Goal: Find specific page/section: Find specific page/section

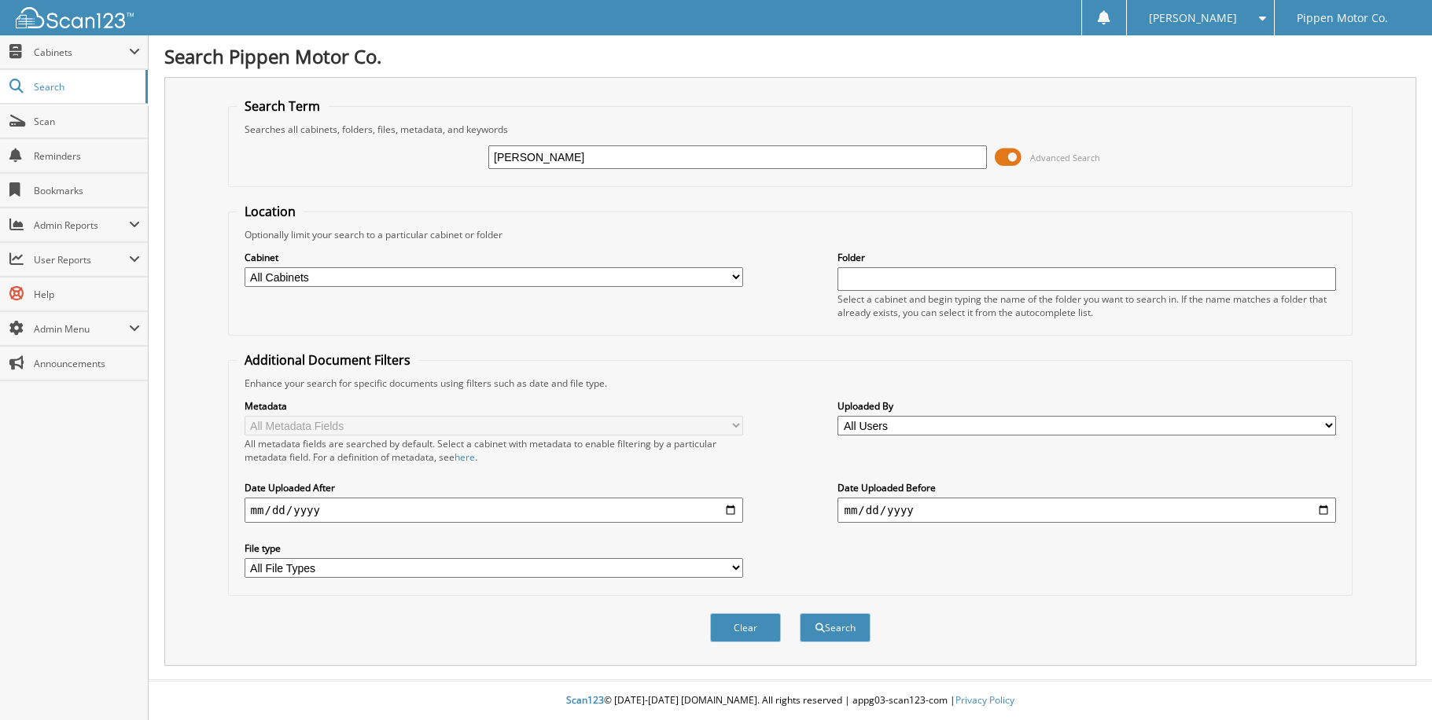
type input "[PERSON_NAME]"
click at [794, 251] on div "Cabinet All Cabinets ACCOUNTING CAR DEALS MONTH END PARTS INVOICE REPAIR ORDERS" at bounding box center [791, 284] width 1108 height 86
click at [733, 277] on select "All Cabinets ACCOUNTING CAR DEALS MONTH END PARTS INVOICE REPAIR ORDERS Needs F…" at bounding box center [493, 277] width 498 height 20
select select "5338"
click at [244, 267] on select "All Cabinets ACCOUNTING CAR DEALS MONTH END PARTS INVOICE REPAIR ORDERS Needs F…" at bounding box center [493, 277] width 498 height 20
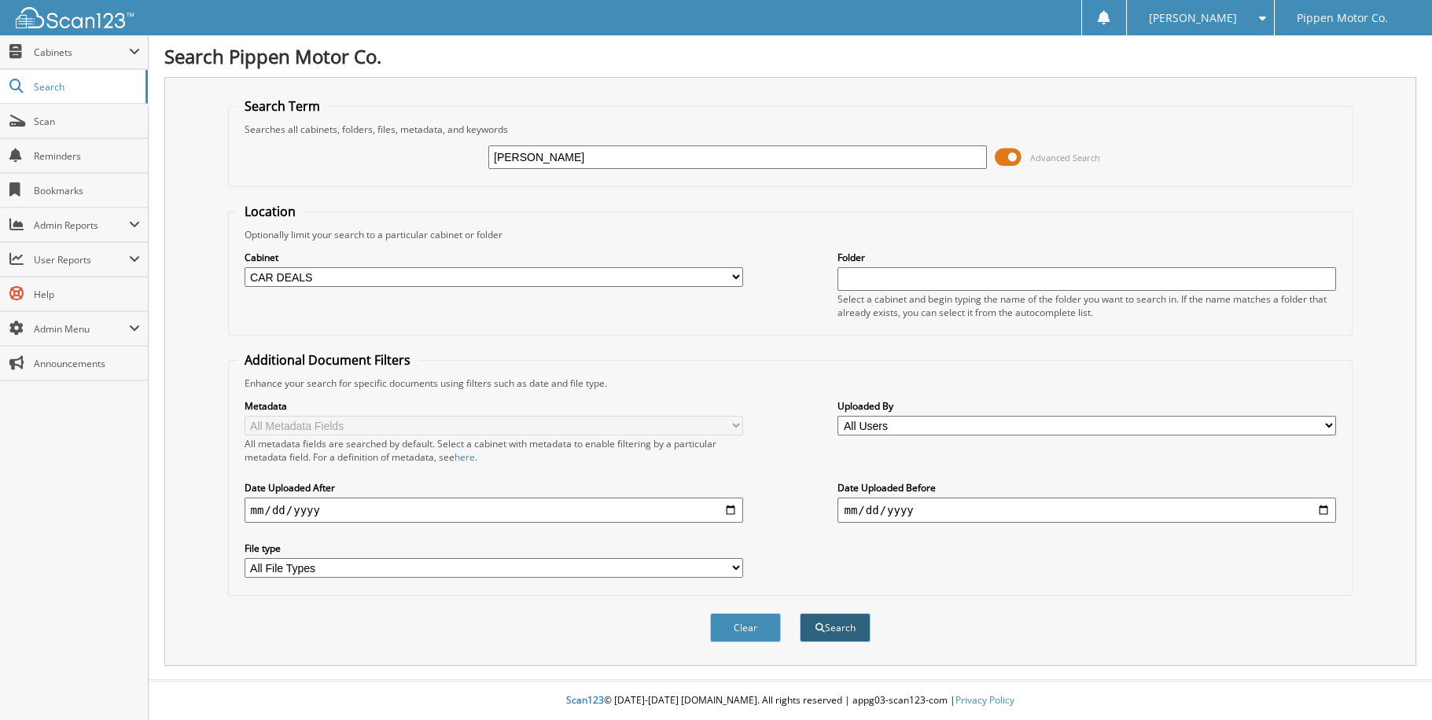
click at [836, 617] on button "Search" at bounding box center [835, 627] width 71 height 29
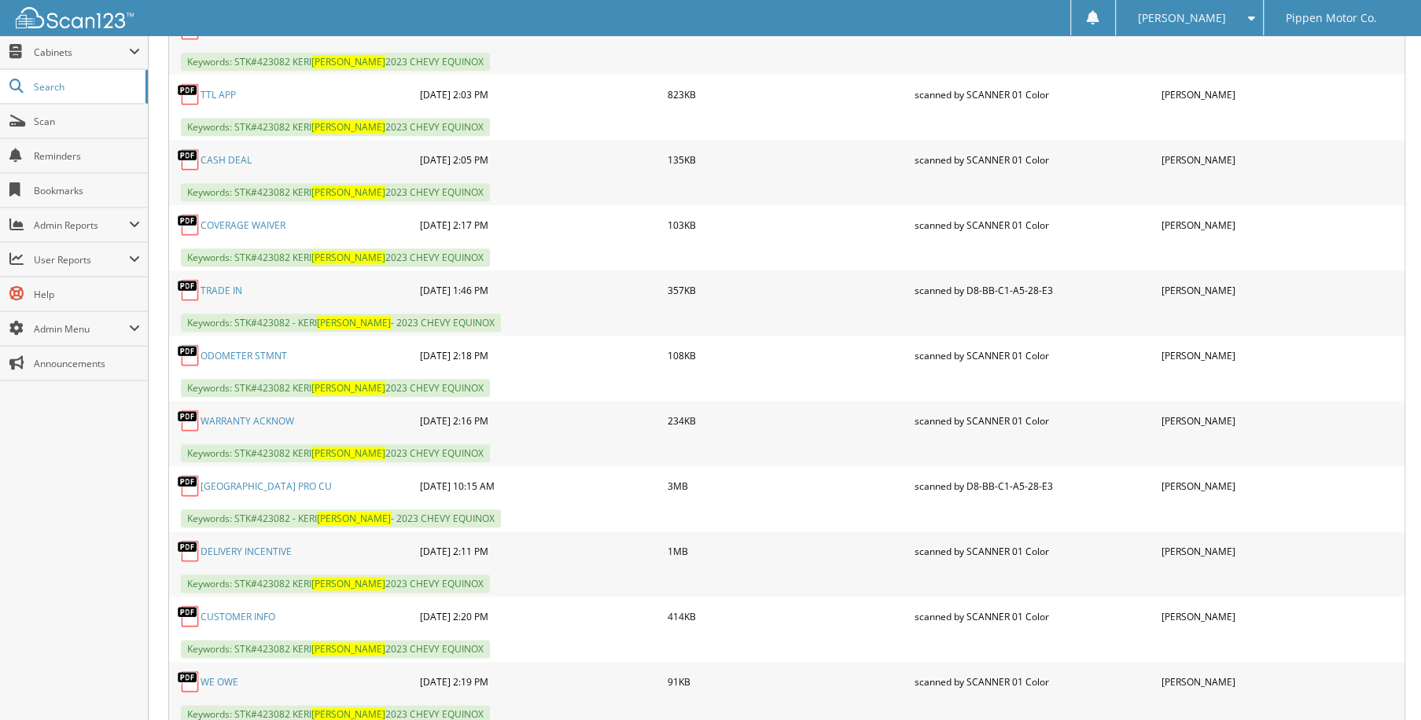
scroll to position [1123, 0]
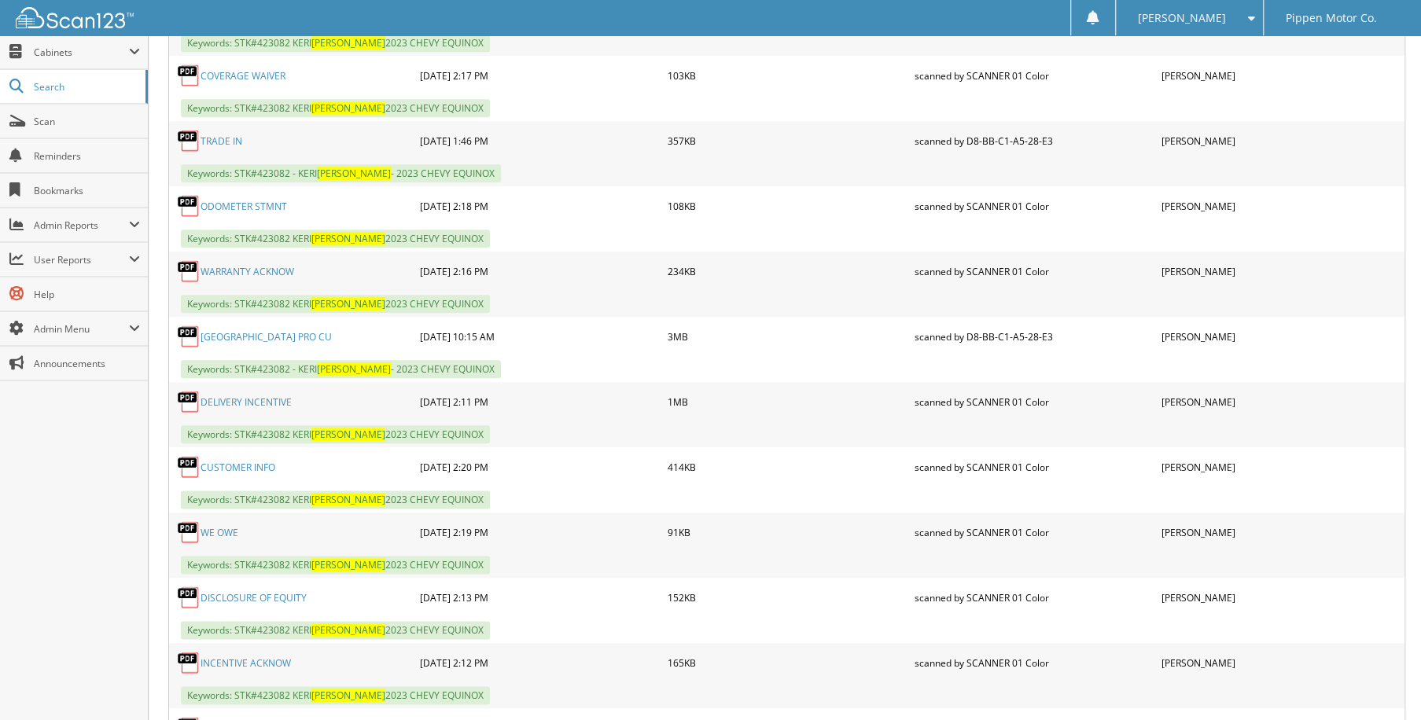
click at [234, 330] on link "[GEOGRAPHIC_DATA] PRO CU" at bounding box center [265, 336] width 131 height 13
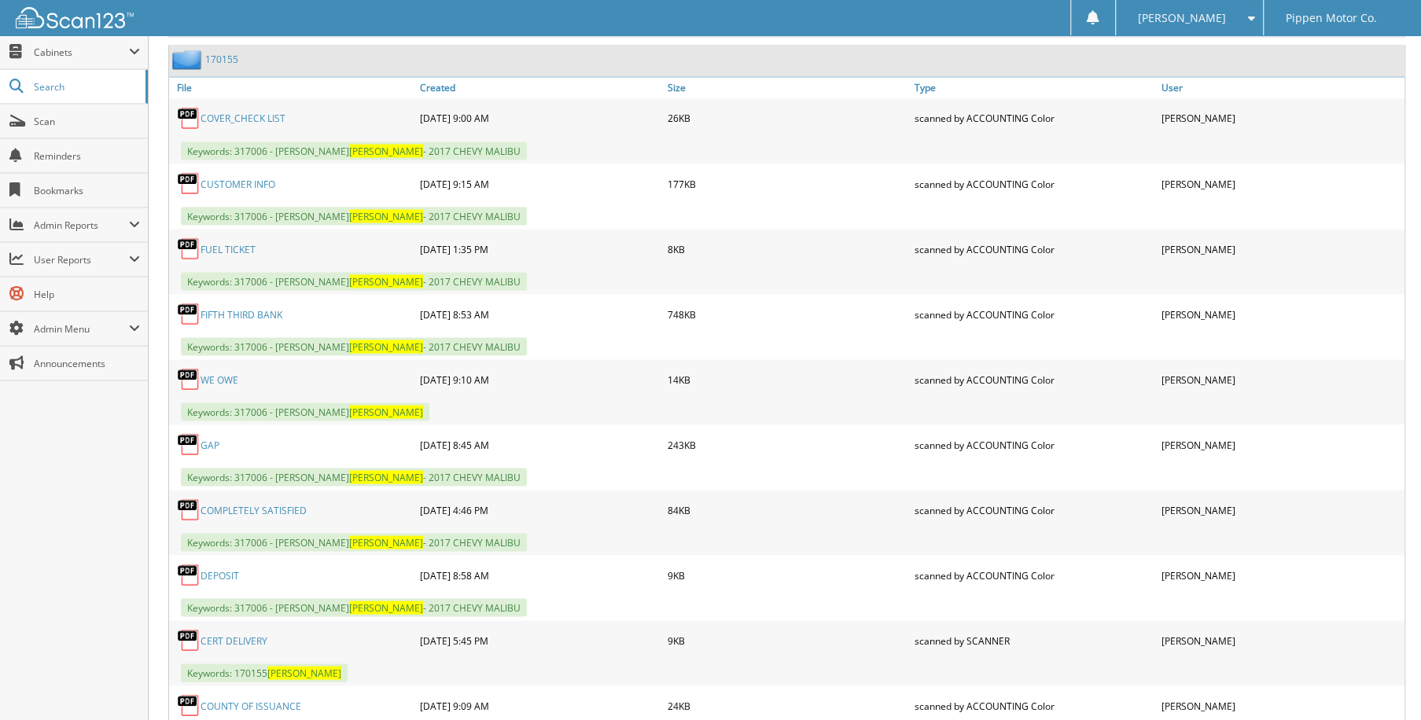
scroll to position [2021, 0]
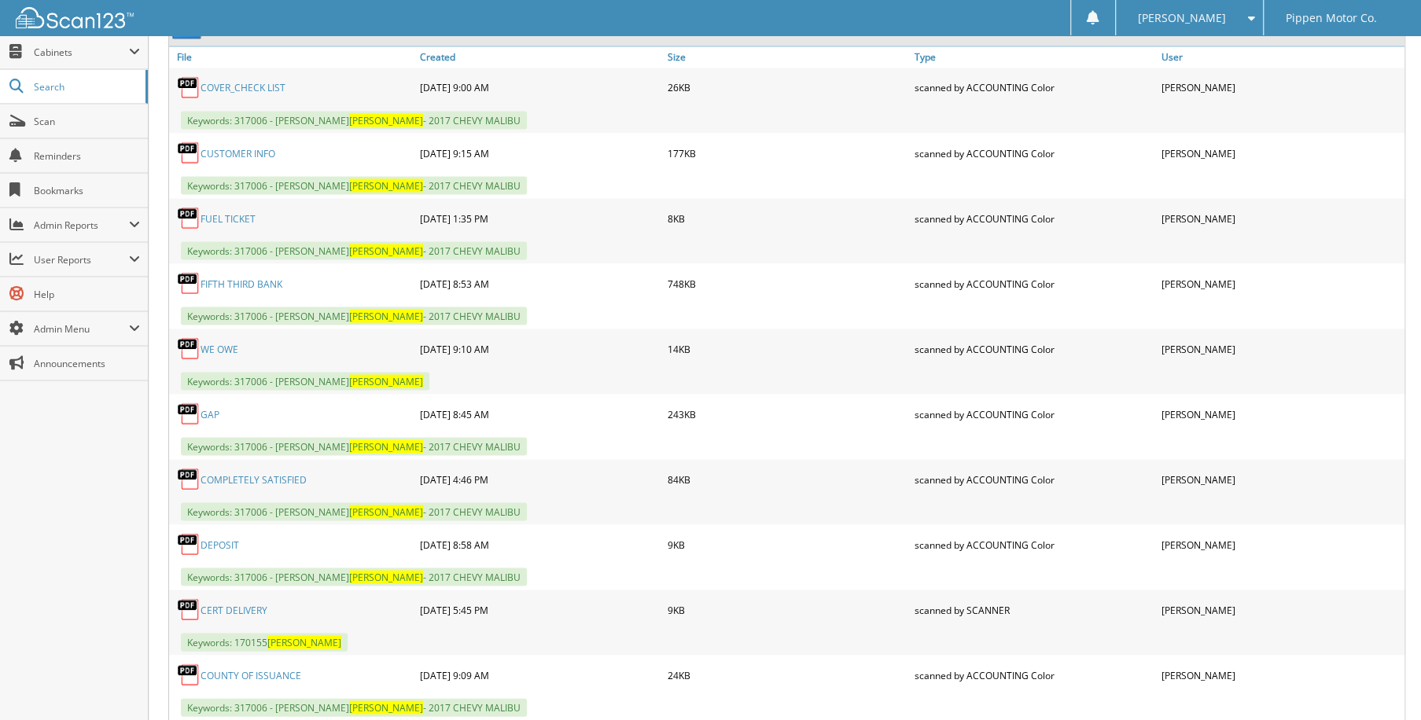
click at [226, 277] on link "FIFTH THIRD BANK" at bounding box center [241, 283] width 82 height 13
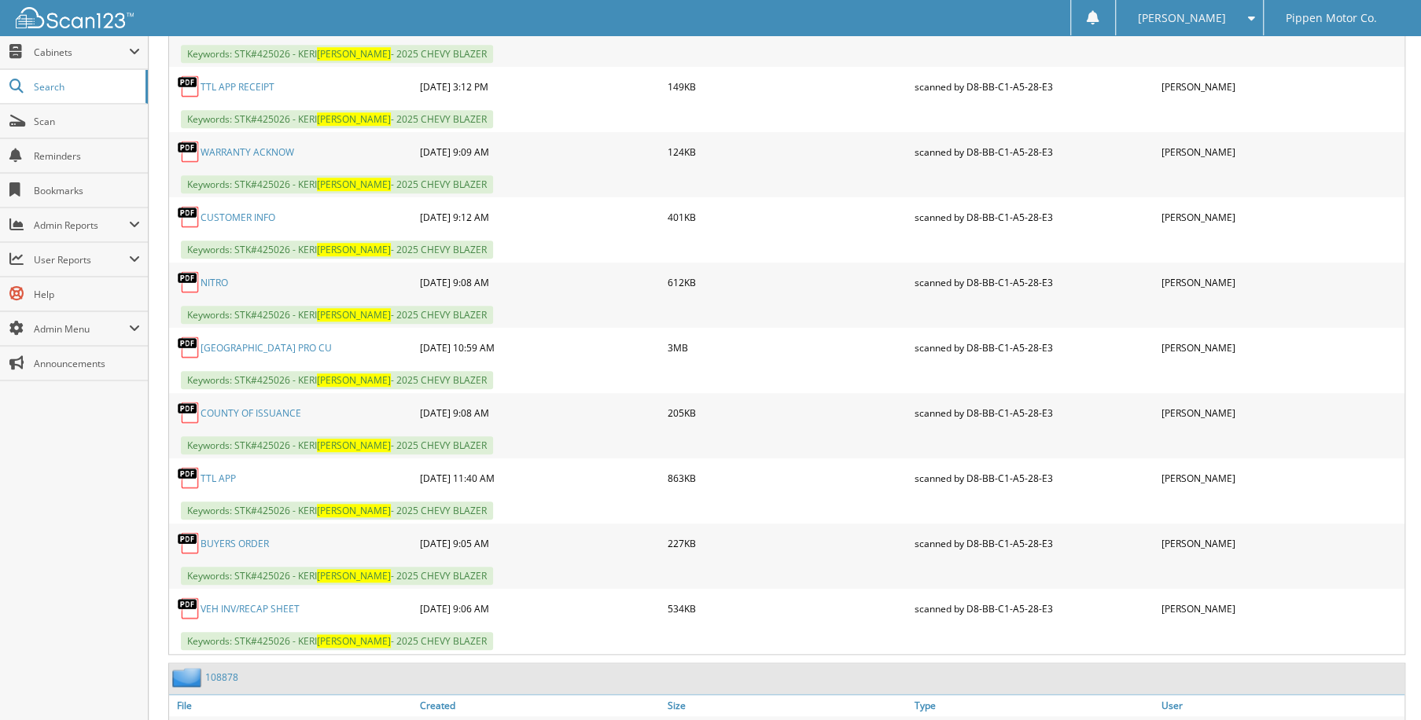
scroll to position [5091, 0]
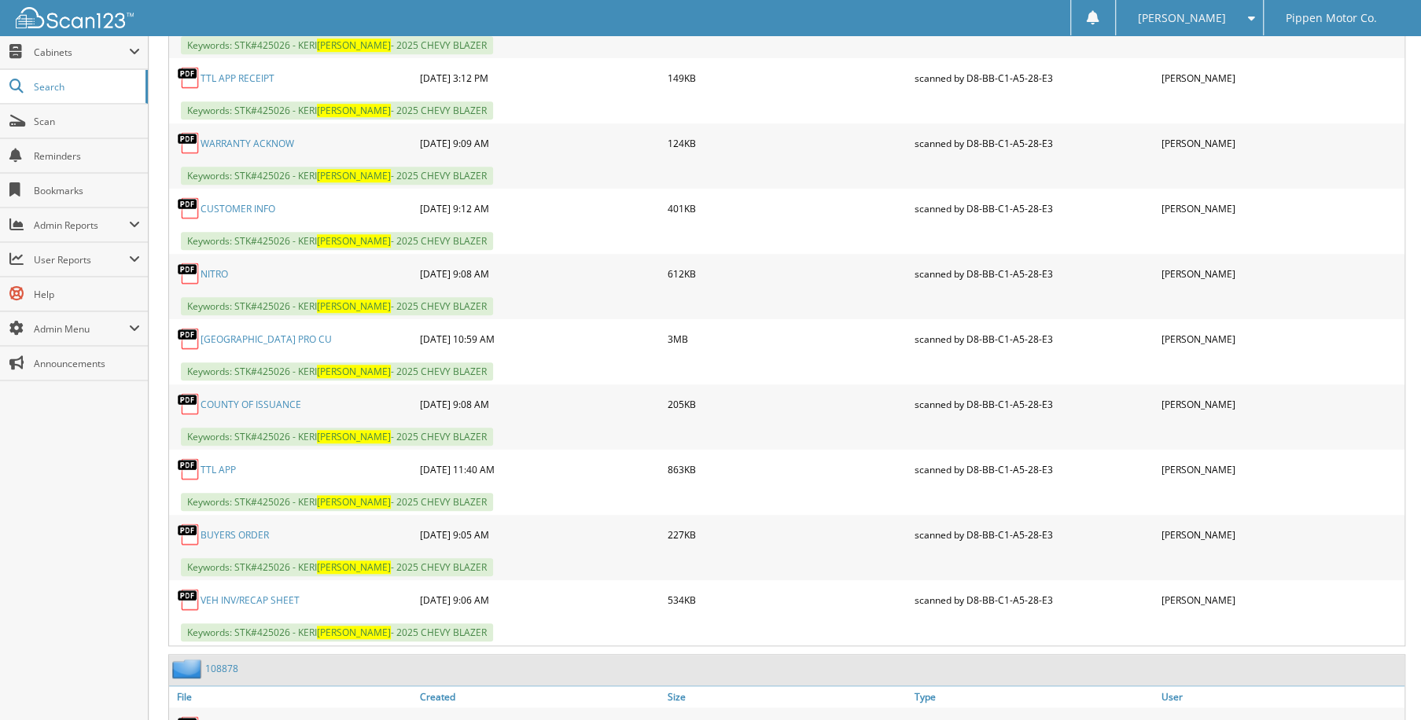
click at [238, 333] on link "[GEOGRAPHIC_DATA] PRO CU" at bounding box center [265, 339] width 131 height 13
